Goal: Navigation & Orientation: Find specific page/section

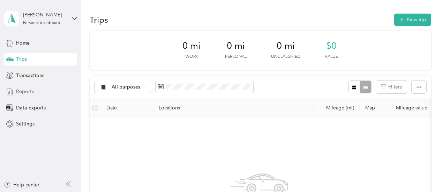
click at [44, 95] on div "Reports" at bounding box center [40, 91] width 73 height 13
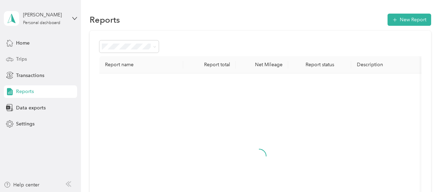
click at [43, 64] on div "Trips" at bounding box center [40, 59] width 73 height 13
